Goal: Transaction & Acquisition: Subscribe to service/newsletter

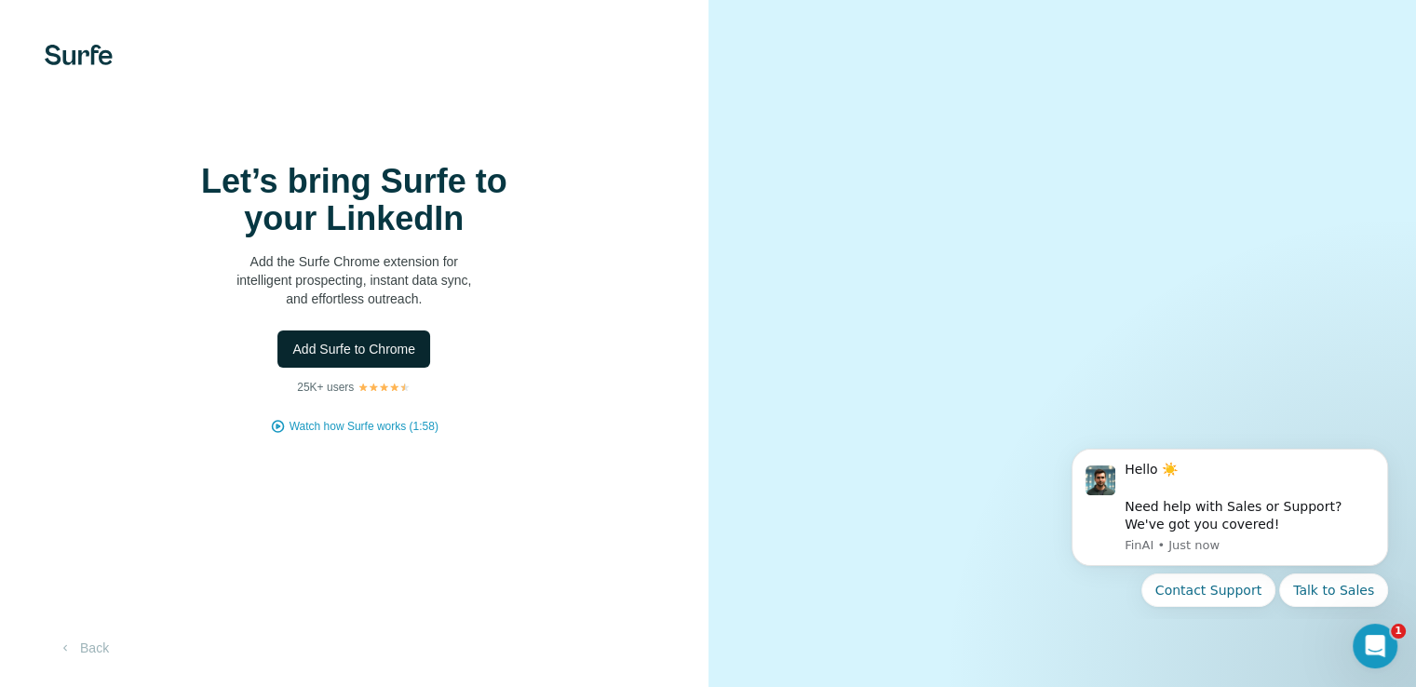
click at [410, 368] on button "Add Surfe to Chrome" at bounding box center [353, 348] width 153 height 37
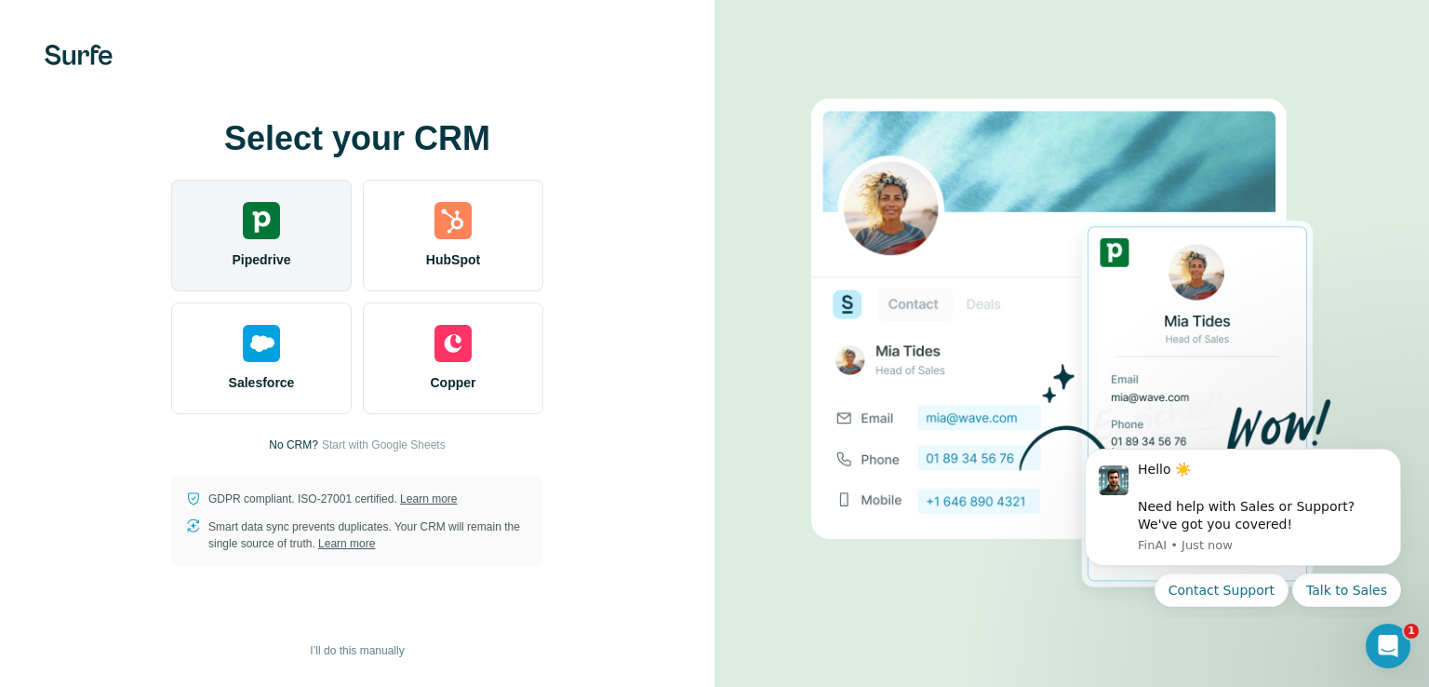
click at [293, 270] on div "Pipedrive" at bounding box center [261, 236] width 181 height 112
click at [286, 229] on div "Pipedrive" at bounding box center [261, 236] width 181 height 112
